Goal: Find contact information: Find contact information

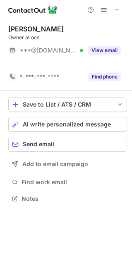
scroll to position [180, 132]
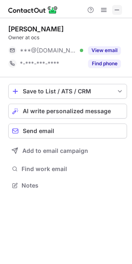
click at [115, 9] on span at bounding box center [117, 10] width 7 height 7
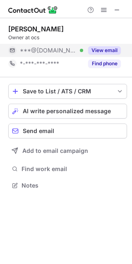
click at [98, 49] on button "View email" at bounding box center [104, 50] width 33 height 8
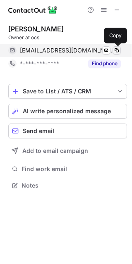
click at [115, 51] on span at bounding box center [116, 50] width 7 height 7
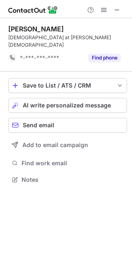
scroll to position [166, 132]
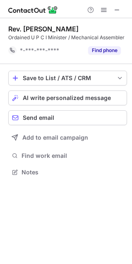
scroll to position [166, 132]
click at [24, 117] on span "Send email" at bounding box center [38, 118] width 31 height 7
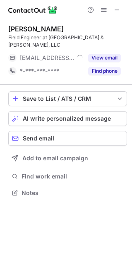
scroll to position [4, 4]
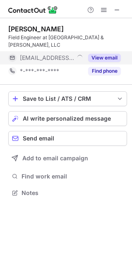
click at [104, 54] on button "View email" at bounding box center [104, 58] width 33 height 8
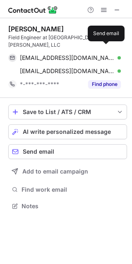
scroll to position [193, 132]
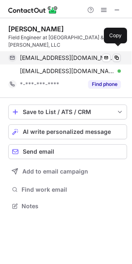
click at [114, 55] on span at bounding box center [116, 58] width 7 height 7
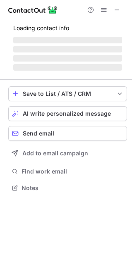
scroll to position [4, 4]
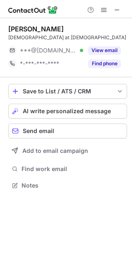
click at [100, 54] on button "View email" at bounding box center [104, 50] width 33 height 8
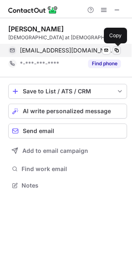
click at [115, 49] on span at bounding box center [116, 50] width 7 height 7
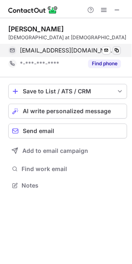
click at [119, 50] on span at bounding box center [116, 50] width 7 height 7
